Goal: Share content

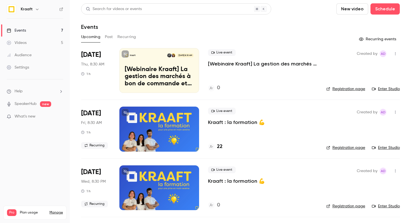
click at [132, 33] on button "Recurring" at bounding box center [126, 36] width 19 height 9
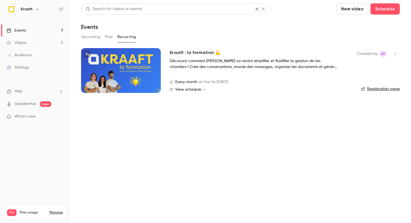
click at [199, 51] on h2 "Kraaft : la formation 💪" at bounding box center [195, 52] width 51 height 7
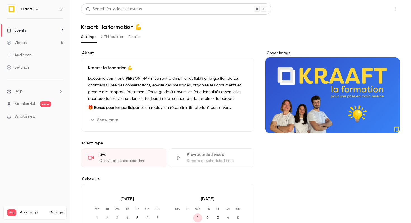
click at [379, 5] on button "Share" at bounding box center [375, 8] width 22 height 11
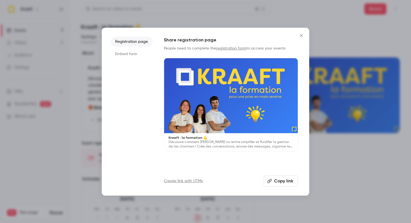
click at [284, 178] on button "Copy link" at bounding box center [281, 180] width 34 height 11
